Goal: Task Accomplishment & Management: Use online tool/utility

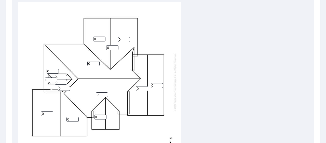
scroll to position [184, 0]
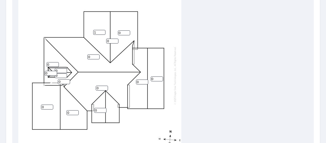
click at [103, 31] on input "1" at bounding box center [99, 32] width 12 height 5
click at [103, 31] on input "2" at bounding box center [99, 32] width 12 height 5
click at [103, 31] on input "3" at bounding box center [99, 32] width 12 height 5
click at [103, 31] on input "4" at bounding box center [99, 32] width 12 height 5
click at [103, 31] on input "5" at bounding box center [99, 32] width 12 height 5
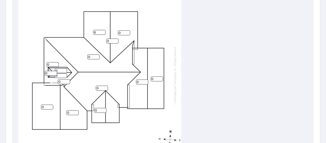
click at [103, 31] on input "6" at bounding box center [99, 32] width 12 height 5
click at [103, 31] on input "7" at bounding box center [99, 32] width 12 height 5
type input "8"
click at [103, 31] on input "8" at bounding box center [99, 32] width 12 height 5
click at [122, 33] on input "0" at bounding box center [124, 32] width 12 height 5
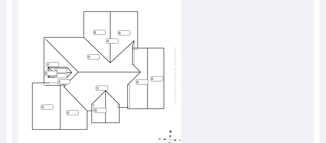
type input "8"
click at [113, 39] on input "0" at bounding box center [112, 41] width 12 height 5
click at [92, 56] on input "0" at bounding box center [93, 56] width 12 height 5
type input "8"
click at [139, 82] on input "0" at bounding box center [142, 81] width 12 height 5
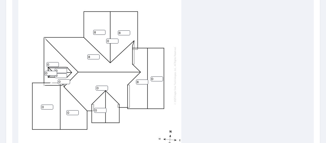
type input "8"
click at [154, 79] on input "0" at bounding box center [157, 78] width 12 height 5
type input "8"
click at [100, 110] on input "0" at bounding box center [100, 110] width 12 height 5
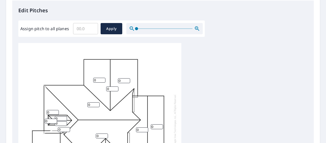
scroll to position [138, 0]
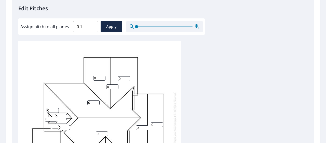
click at [93, 24] on input "0.1" at bounding box center [85, 26] width 25 height 14
click at [93, 24] on input "0.2" at bounding box center [85, 26] width 25 height 14
click at [93, 24] on input "0.3" at bounding box center [85, 26] width 25 height 14
click at [80, 27] on input "0.3" at bounding box center [85, 26] width 25 height 14
click at [83, 27] on input "0.3" at bounding box center [85, 26] width 25 height 14
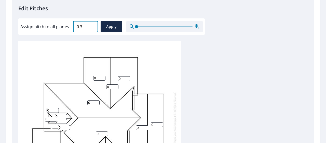
type input "0"
type input "8"
click at [116, 26] on span "Apply" at bounding box center [112, 26] width 14 height 6
type input "8"
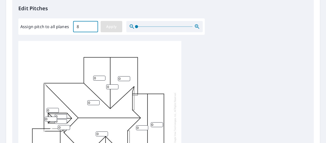
type input "8"
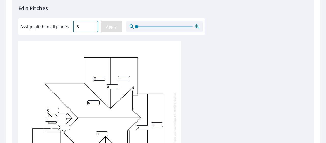
type input "8"
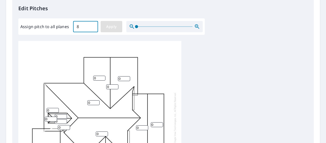
type input "8"
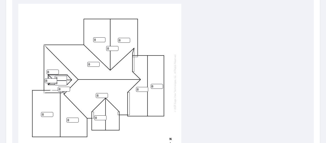
scroll to position [177, 0]
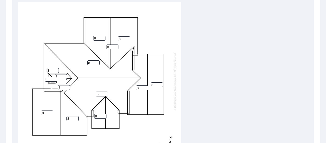
click at [112, 44] on input "8" at bounding box center [112, 46] width 12 height 5
type input "0"
click at [149, 39] on div "8 8 8 8 8 8 8 8 8 8 0 8 8 8 8" at bounding box center [99, 81] width 163 height 160
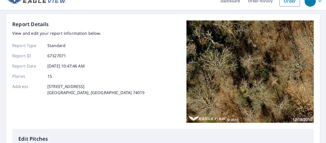
scroll to position [0, 0]
